Goal: Task Accomplishment & Management: Manage account settings

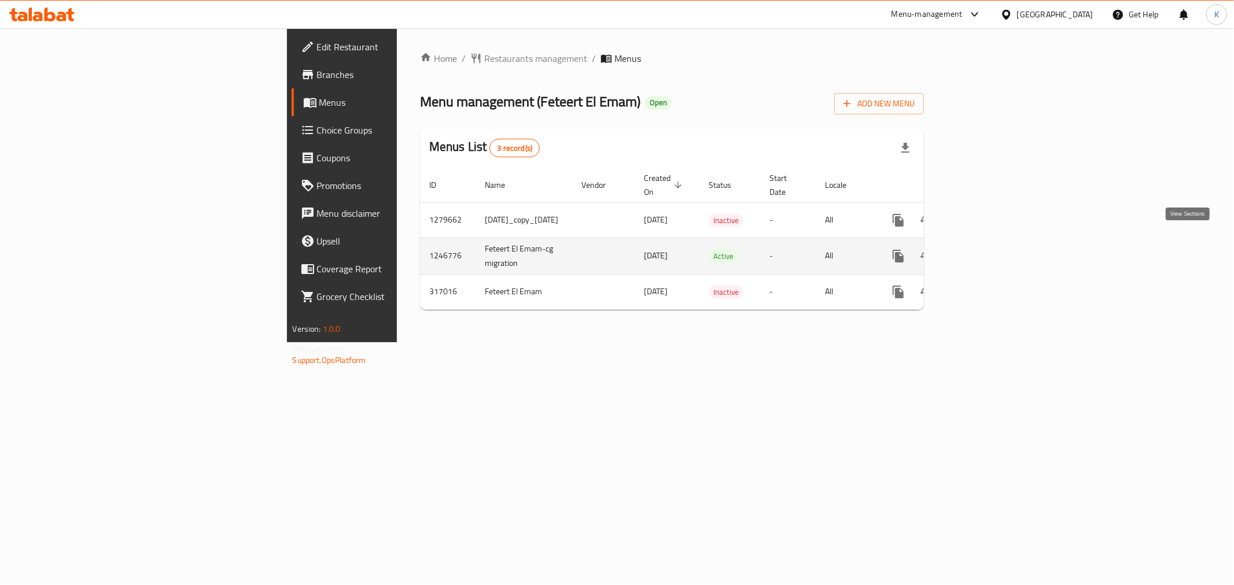
click at [987, 251] on icon "enhanced table" at bounding box center [981, 256] width 10 height 10
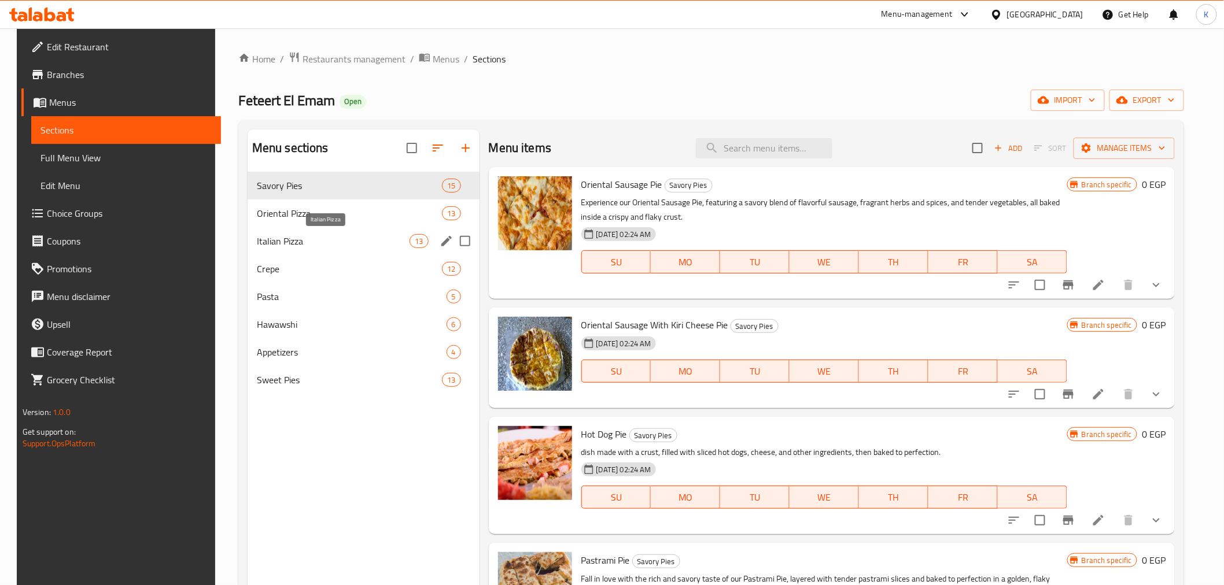
click at [329, 234] on span "Italian Pizza" at bounding box center [333, 241] width 153 height 14
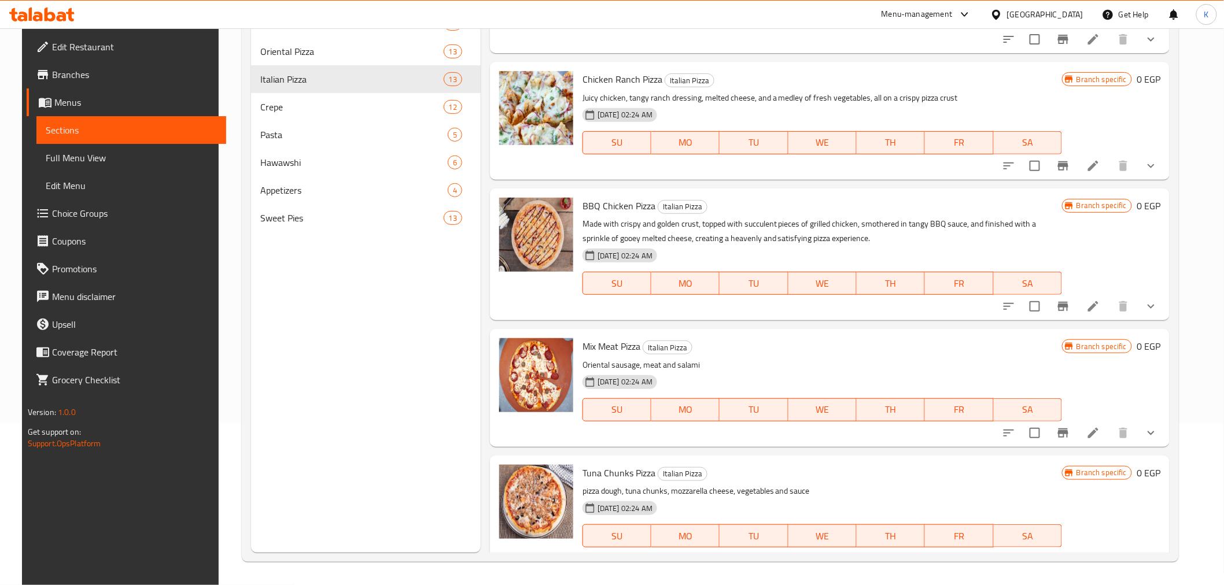
scroll to position [771, 0]
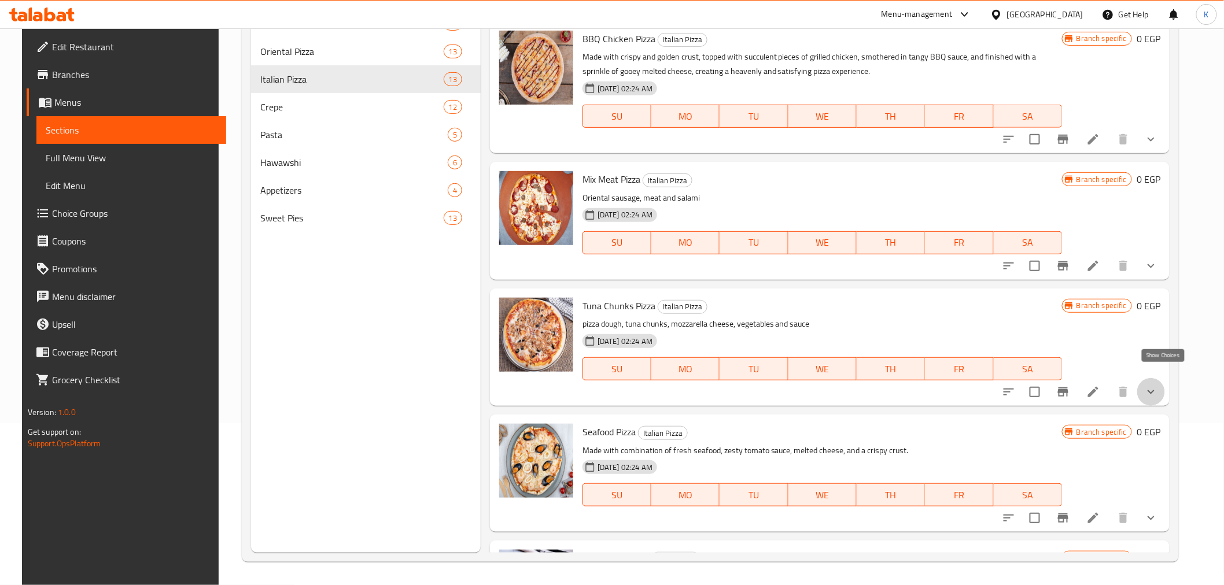
click at [1157, 385] on icon "show more" at bounding box center [1151, 392] width 14 height 14
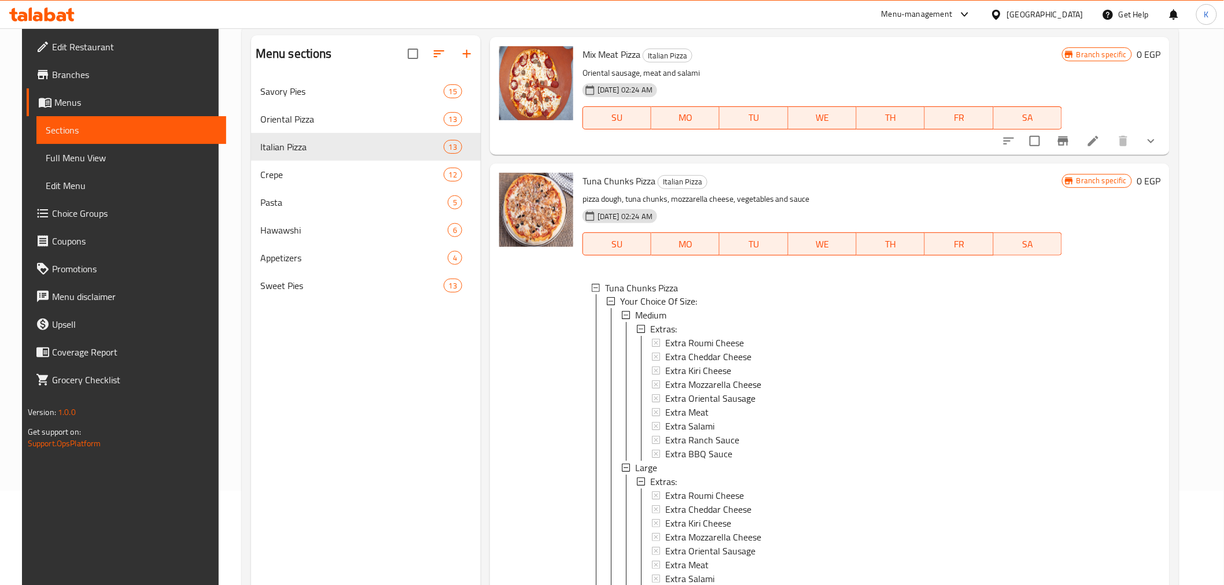
scroll to position [33, 0]
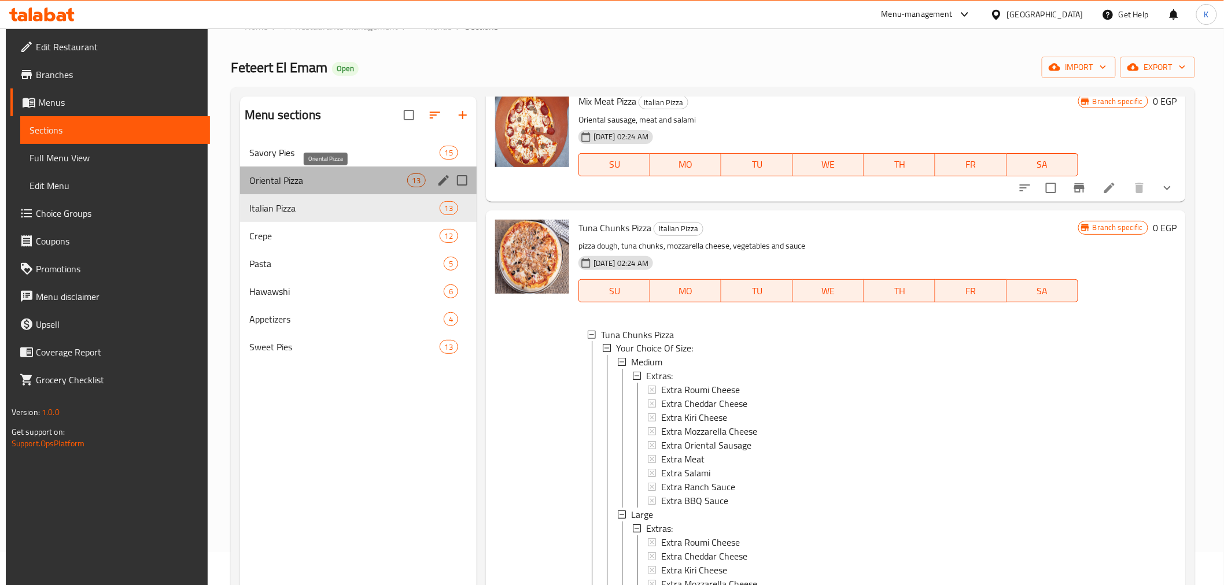
click at [301, 183] on span "Oriental Pizza" at bounding box center [327, 181] width 157 height 14
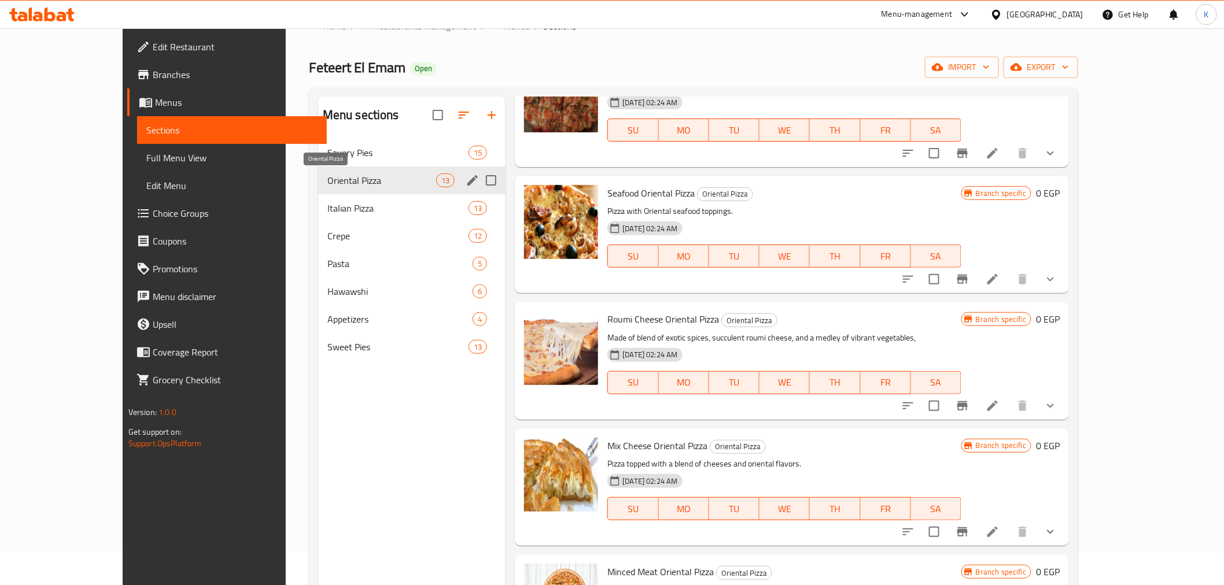
click at [318, 160] on div "Savory Pies 15" at bounding box center [412, 153] width 188 height 28
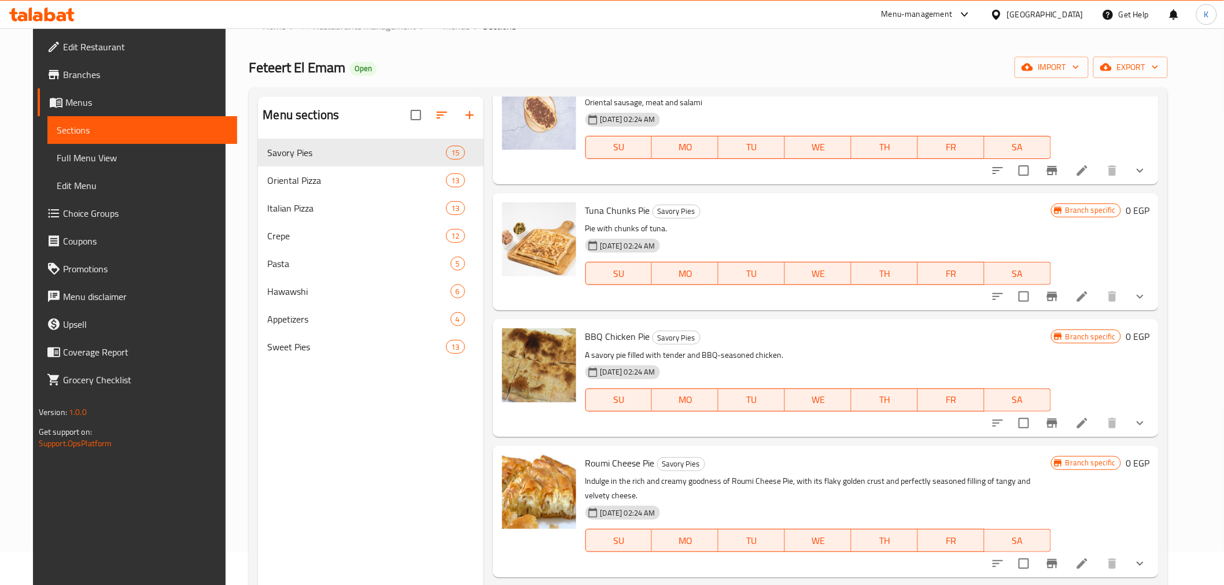
click at [1154, 287] on button "show more" at bounding box center [1140, 297] width 28 height 28
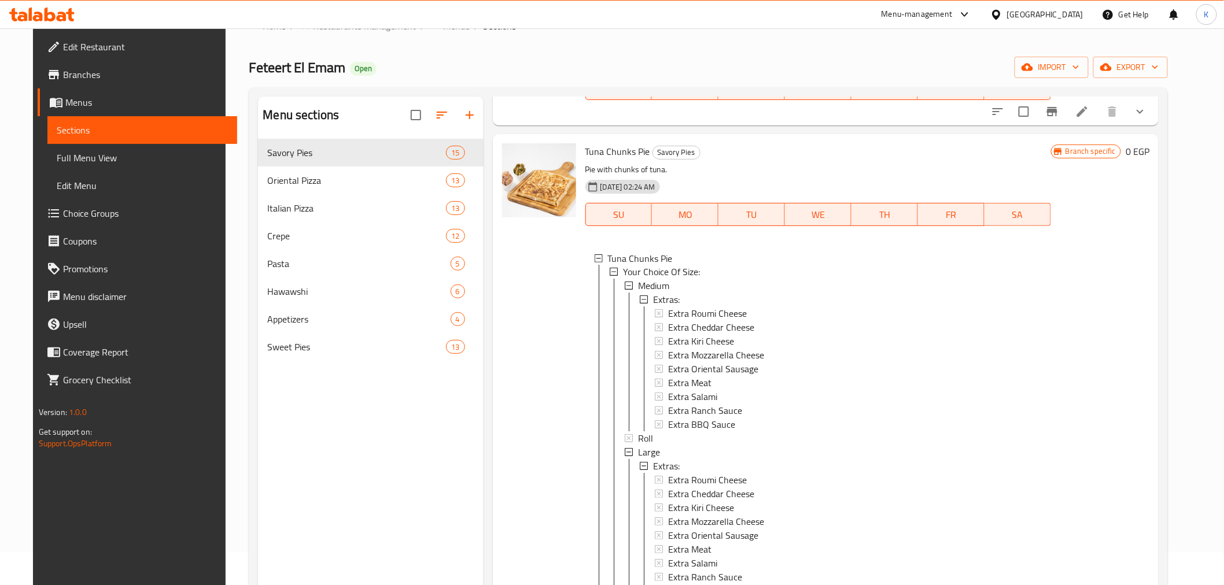
scroll to position [1157, 0]
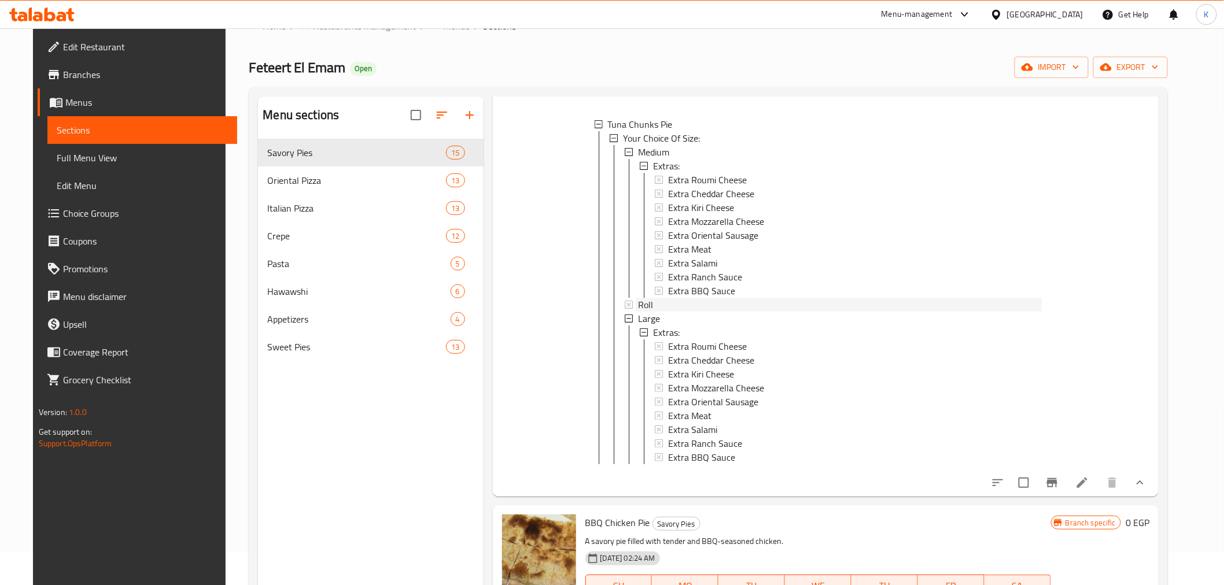
click at [654, 298] on div "Roll" at bounding box center [840, 305] width 404 height 14
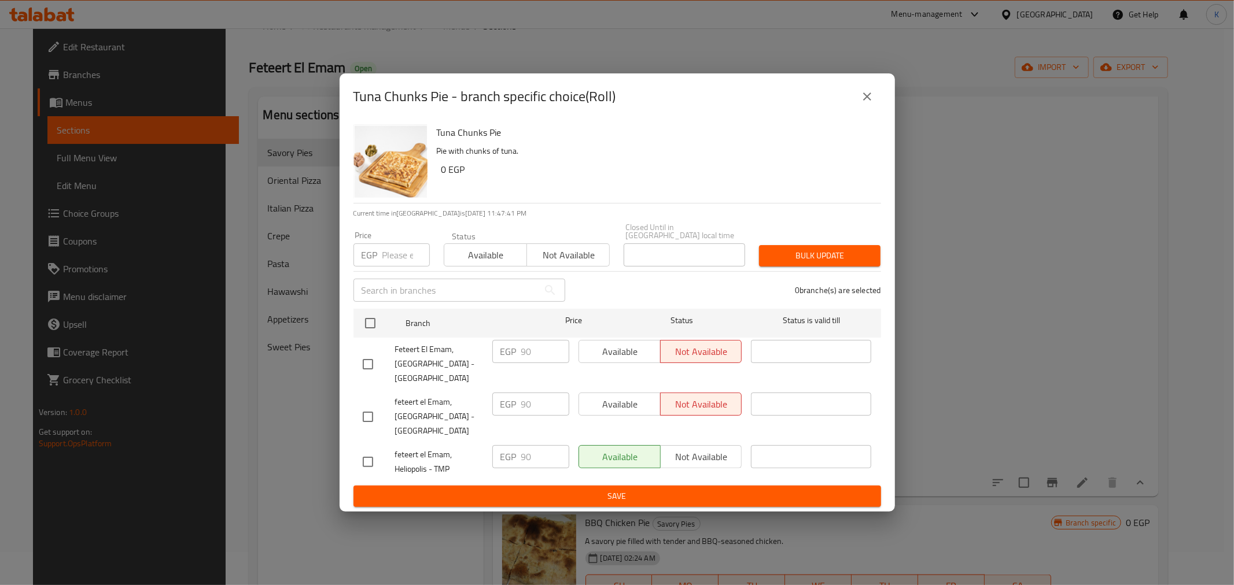
click at [875, 108] on button "close" at bounding box center [867, 97] width 28 height 28
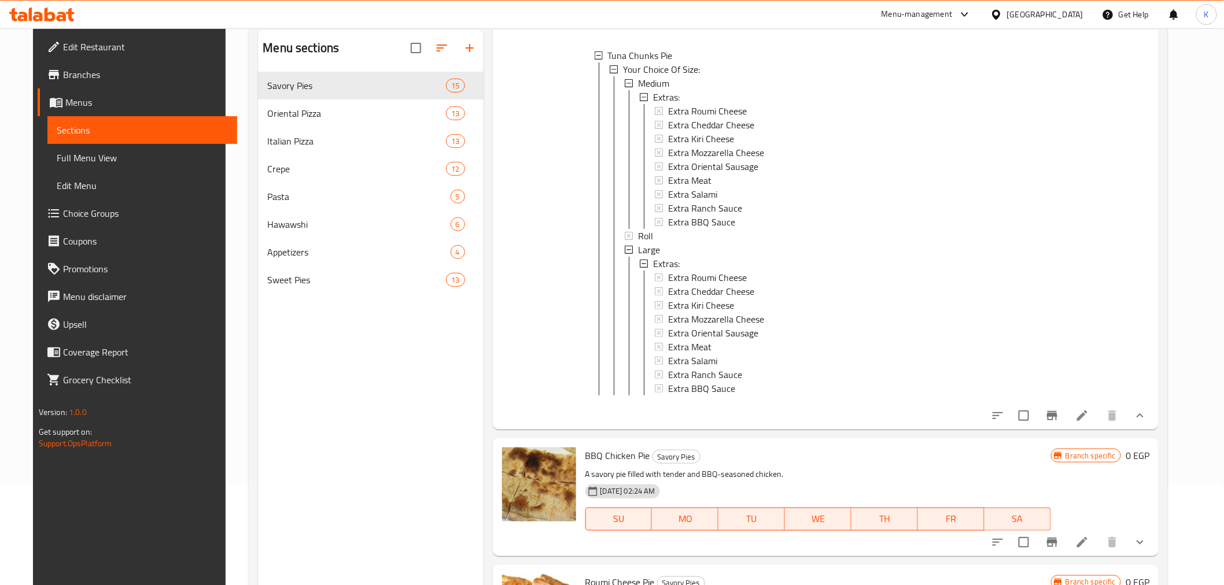
scroll to position [162, 0]
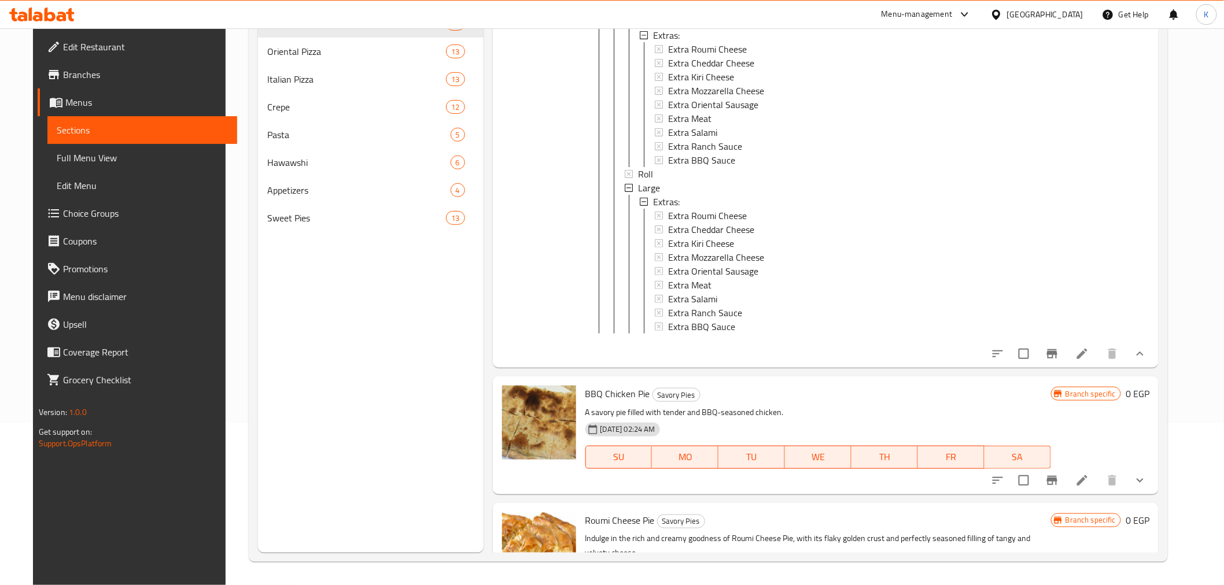
click at [1154, 482] on button "show more" at bounding box center [1140, 481] width 28 height 28
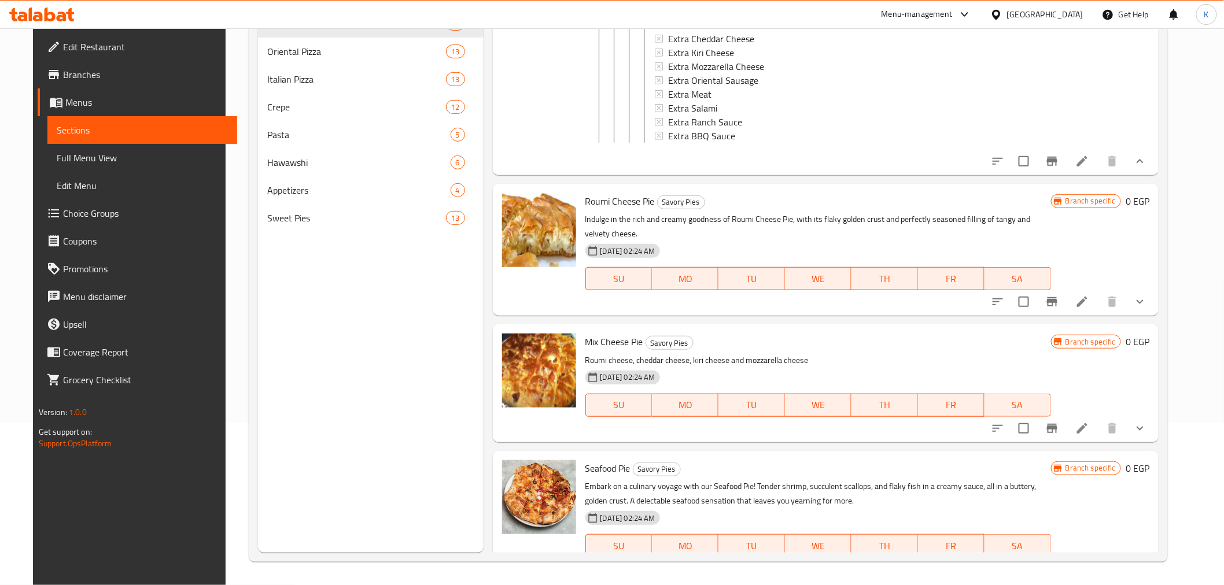
scroll to position [1928, 0]
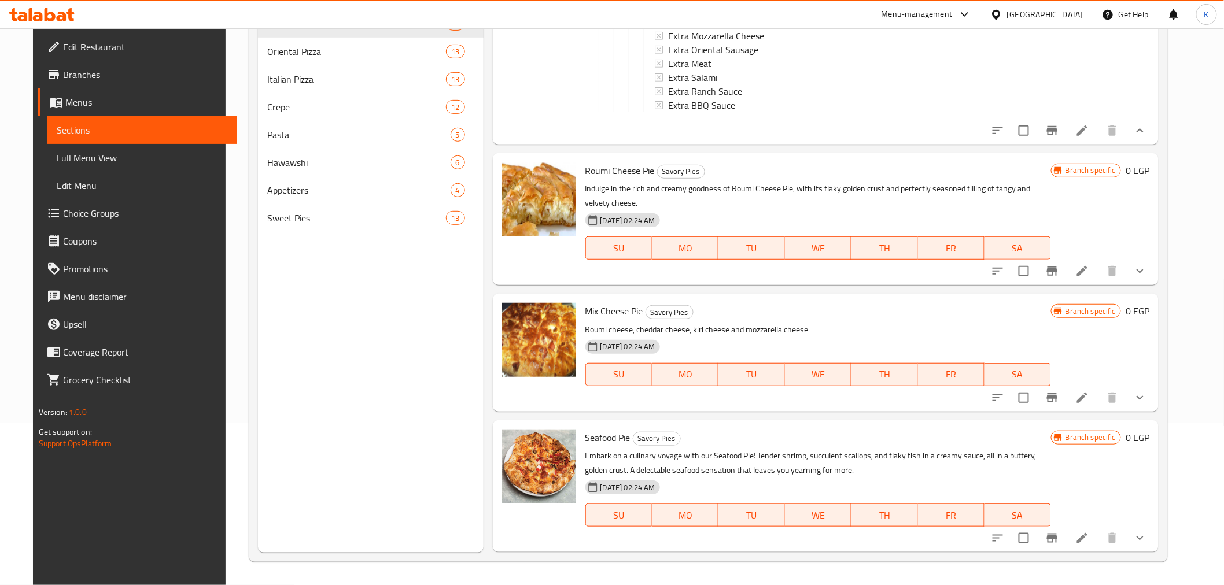
click at [1154, 257] on button "show more" at bounding box center [1140, 271] width 28 height 28
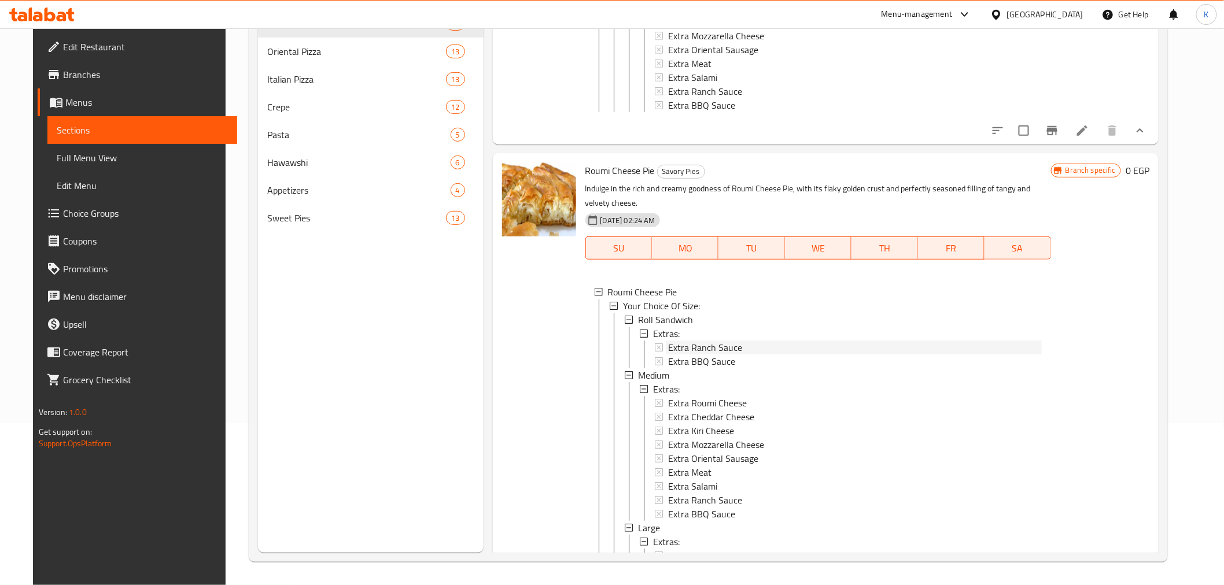
click at [677, 341] on span "Extra Ranch Sauce" at bounding box center [705, 348] width 74 height 14
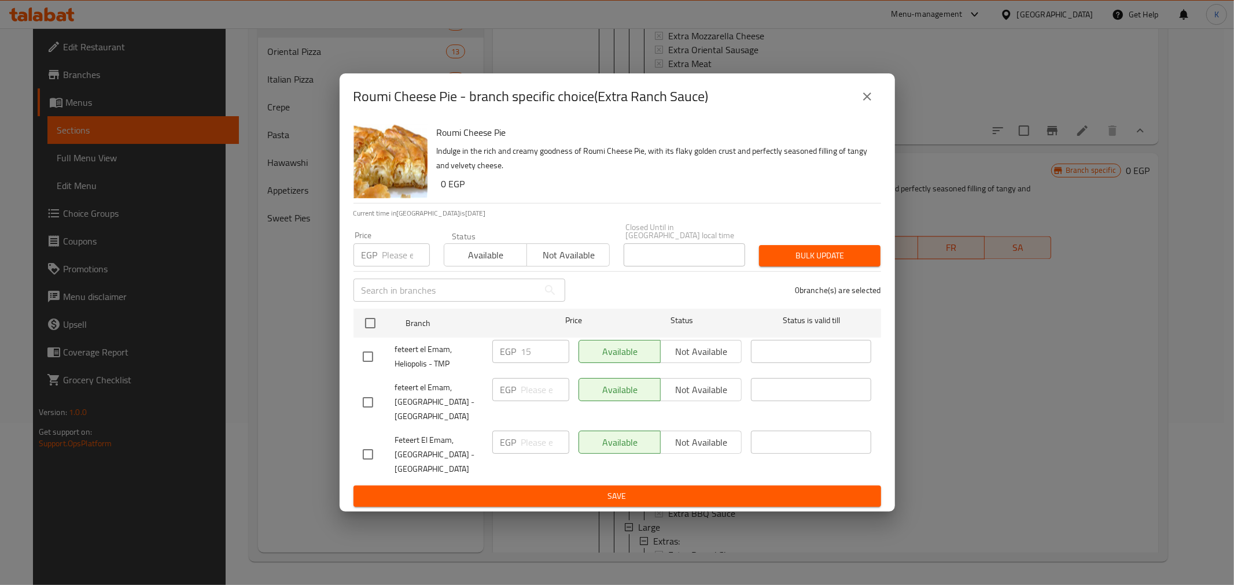
click at [879, 99] on button "close" at bounding box center [867, 97] width 28 height 28
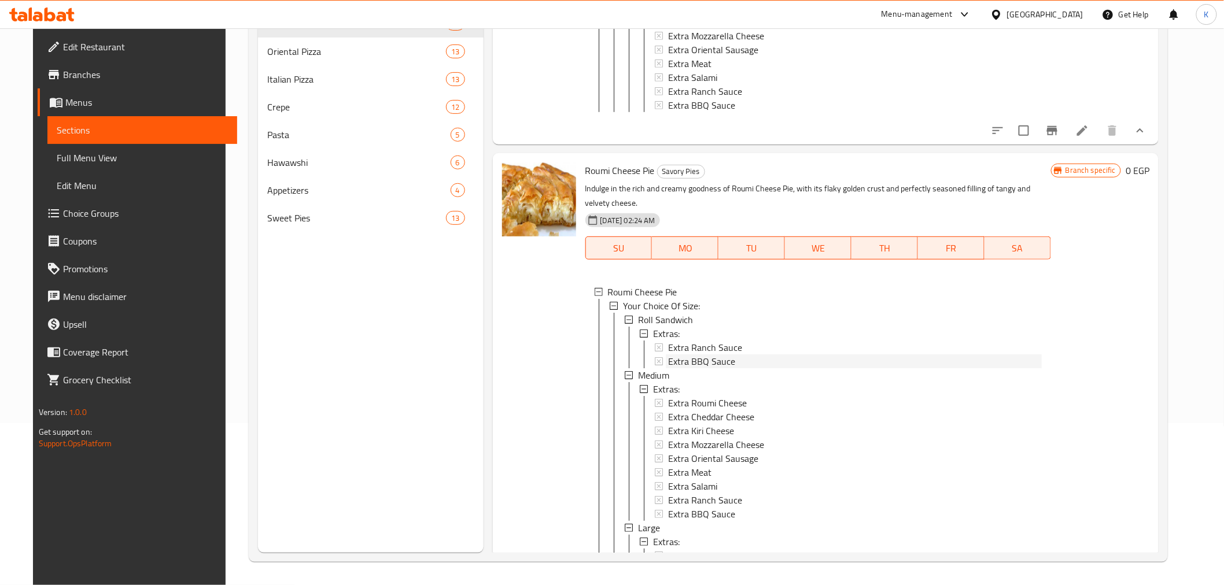
click at [714, 355] on span "Extra BBQ Sauce" at bounding box center [701, 362] width 67 height 14
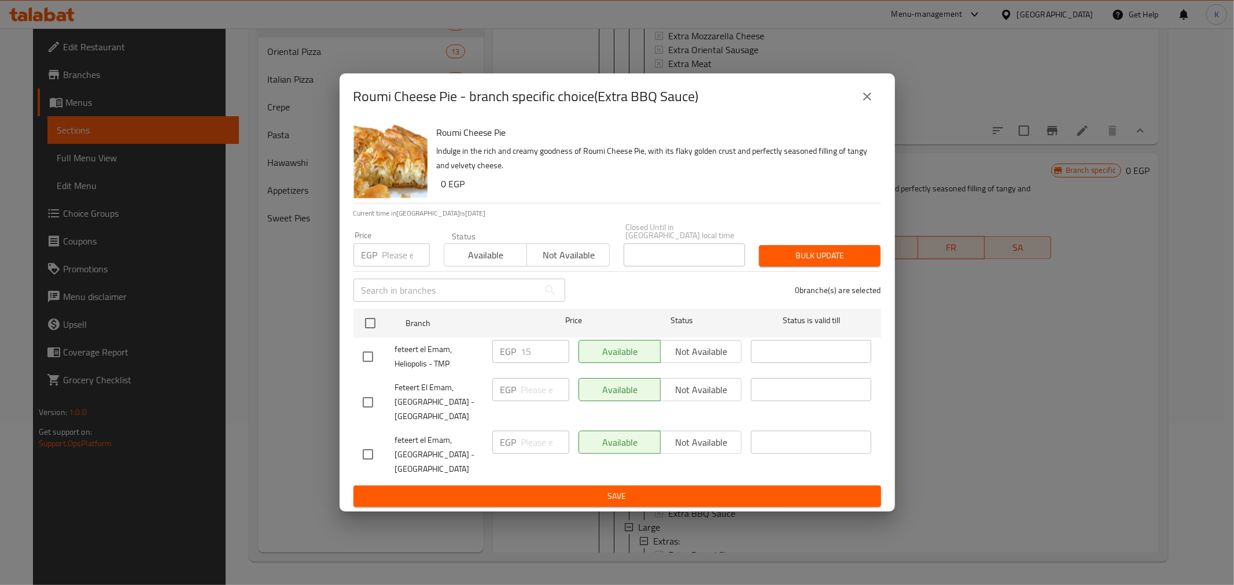
click at [872, 101] on icon "close" at bounding box center [867, 97] width 14 height 14
